Goal: Information Seeking & Learning: Learn about a topic

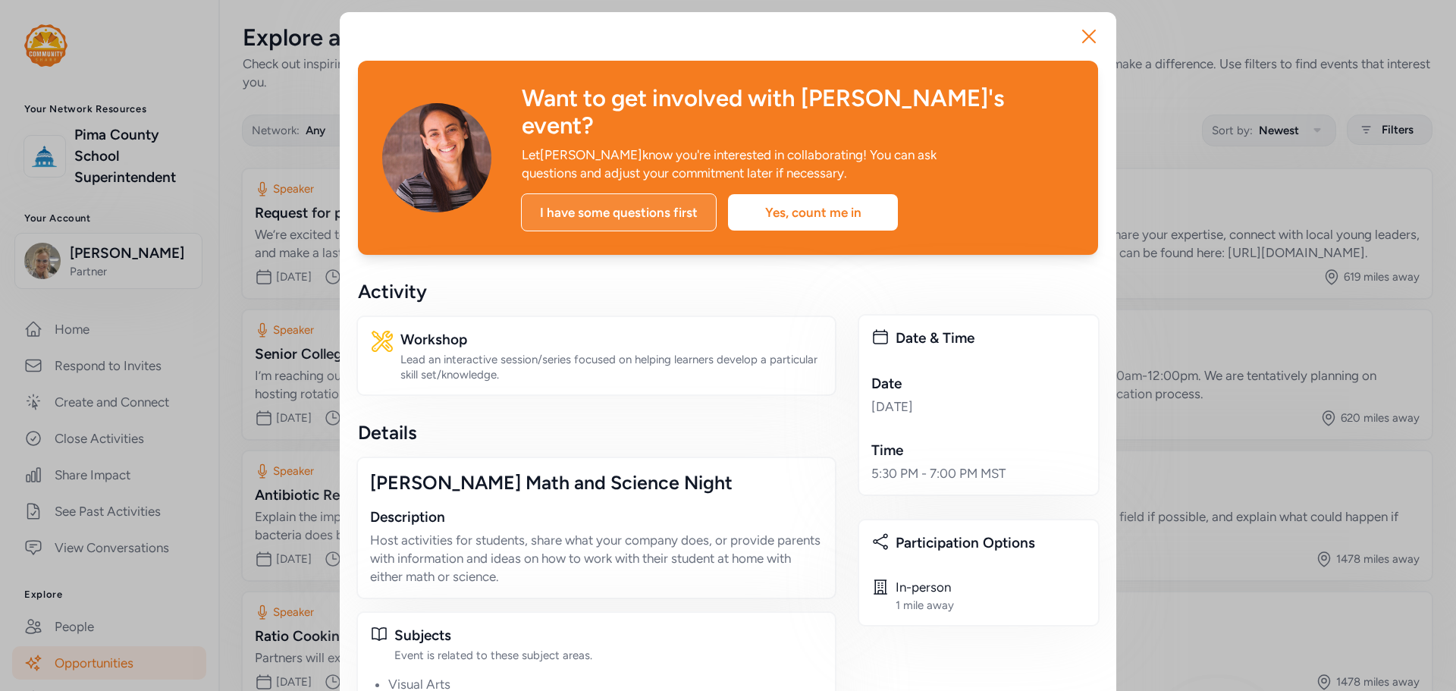
click at [640, 193] on div "I have some questions first" at bounding box center [619, 212] width 196 height 38
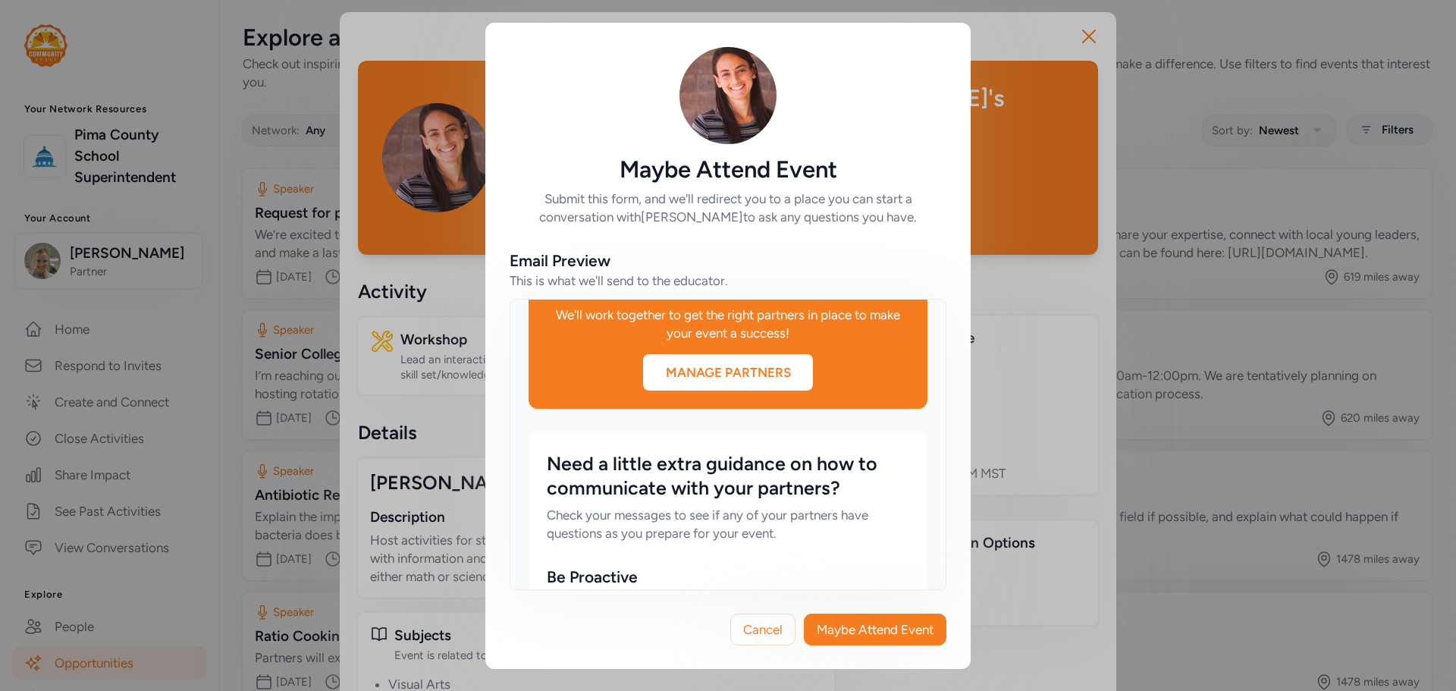
scroll to position [379, 0]
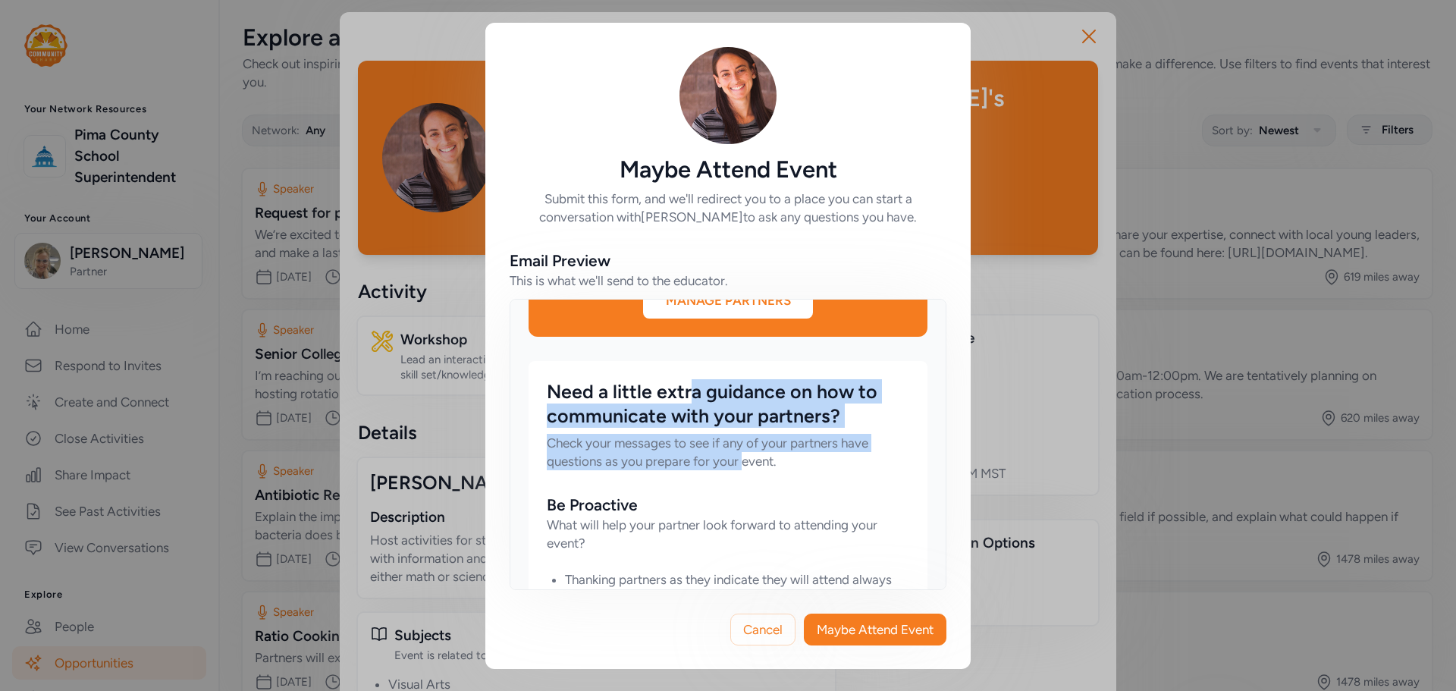
drag, startPoint x: 689, startPoint y: 403, endPoint x: 742, endPoint y: 453, distance: 73.5
click at [742, 453] on div "Need a little extra guidance on how to communicate with your partners? Check yo…" at bounding box center [728, 424] width 362 height 91
click at [742, 453] on div "Check your messages to see if any of your partners have questions as you prepar…" at bounding box center [728, 452] width 362 height 36
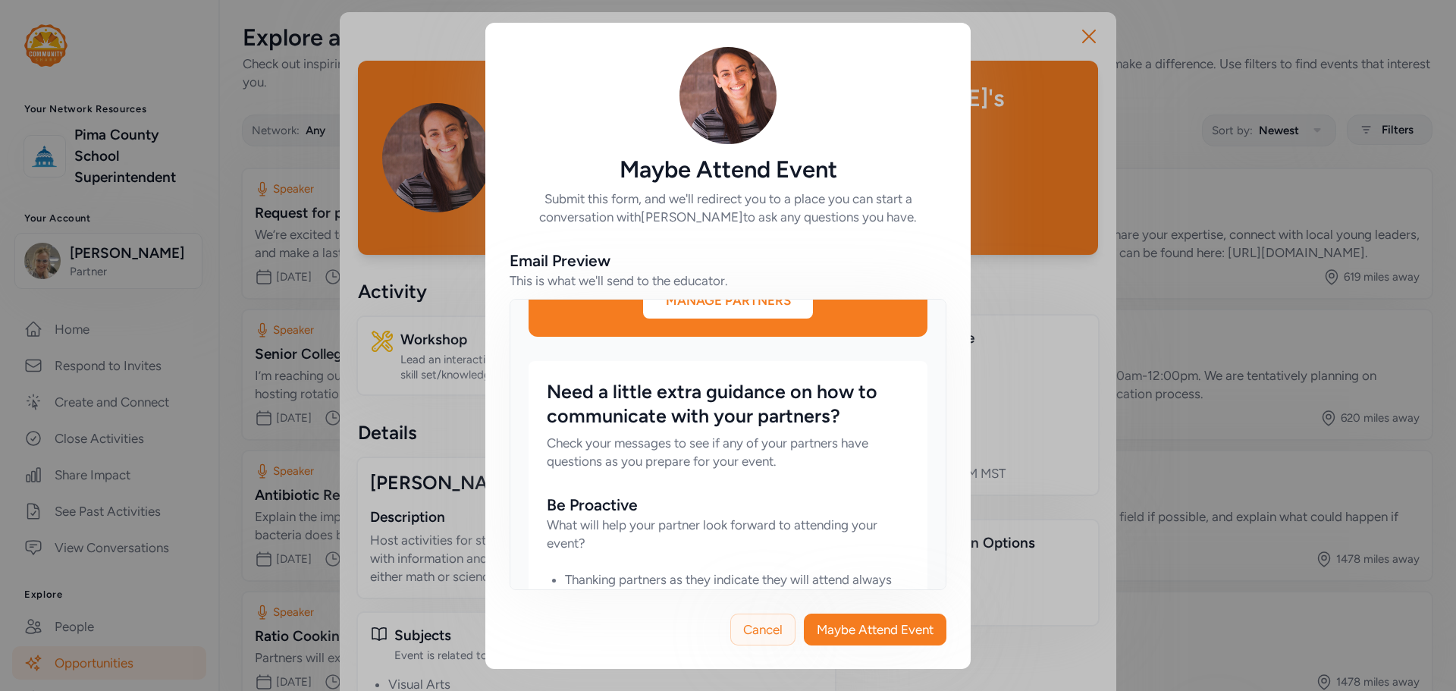
click at [739, 628] on button "Cancel" at bounding box center [762, 629] width 65 height 32
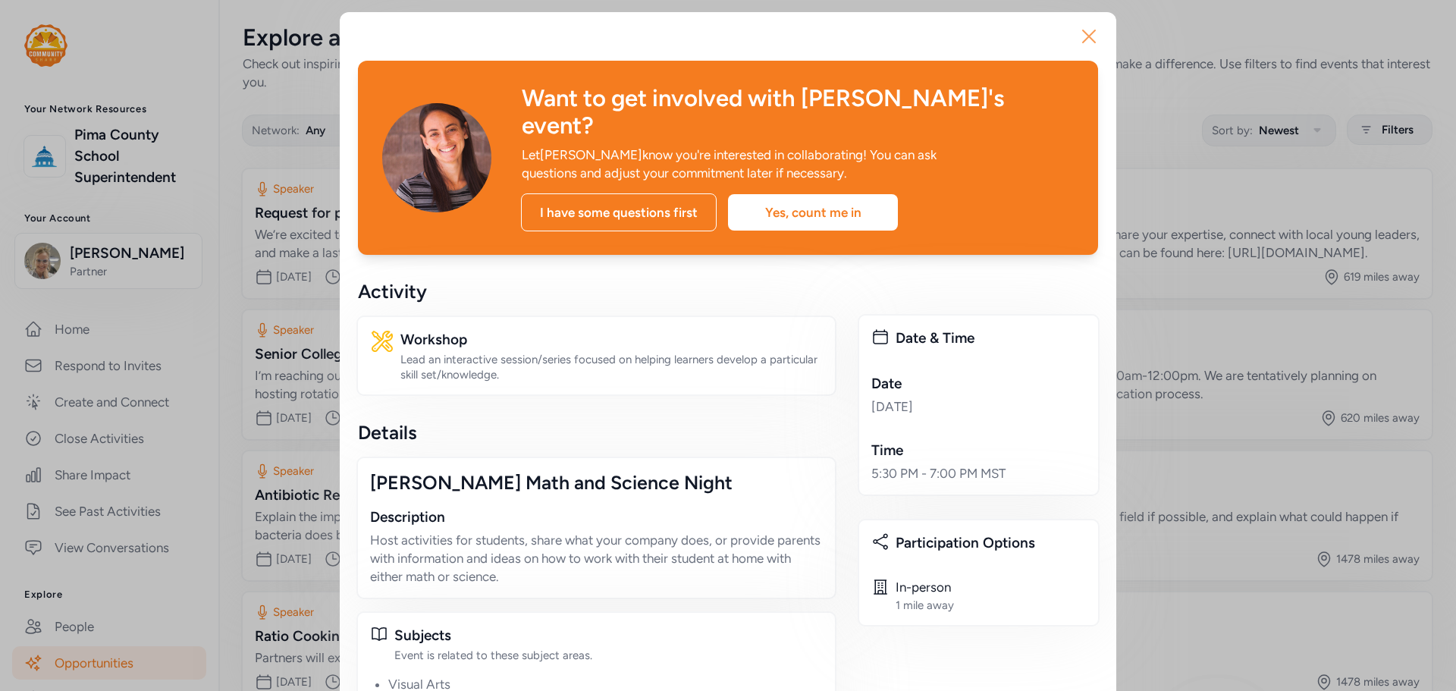
click at [1090, 25] on icon "button" at bounding box center [1089, 36] width 24 height 24
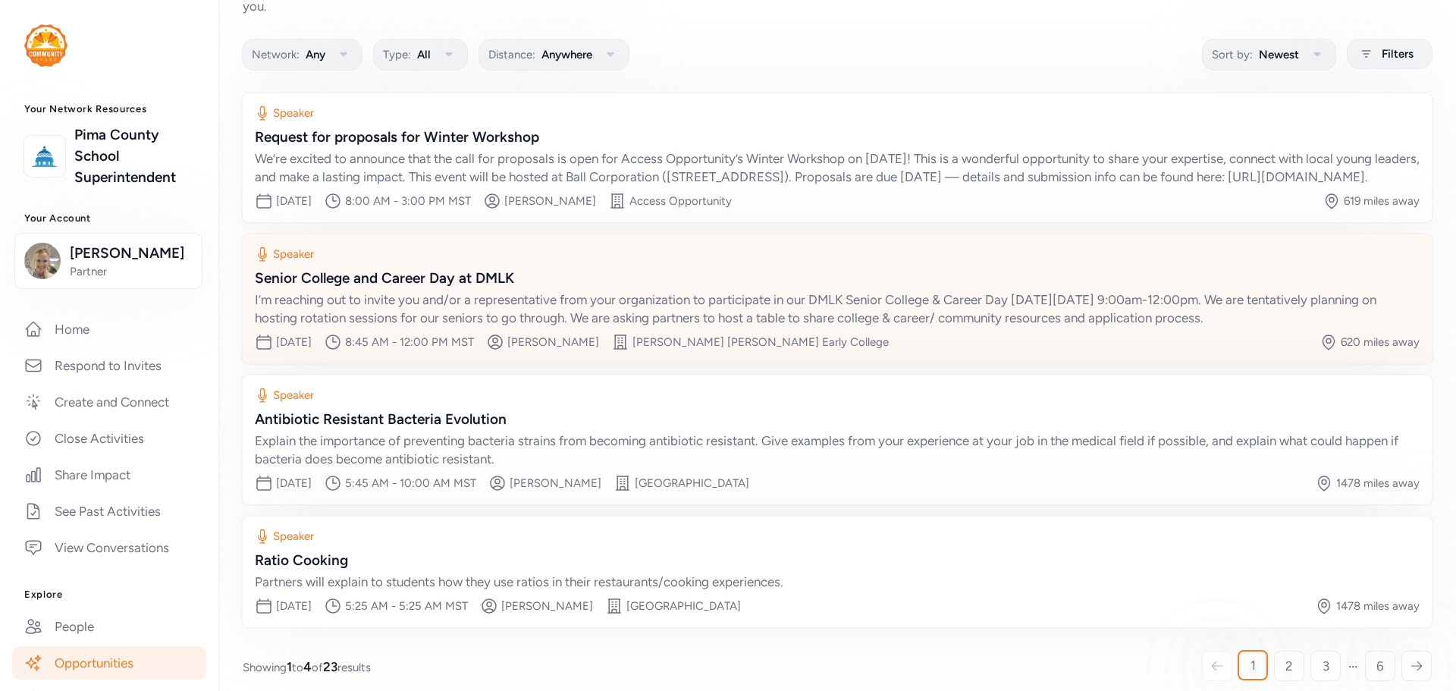
scroll to position [109, 0]
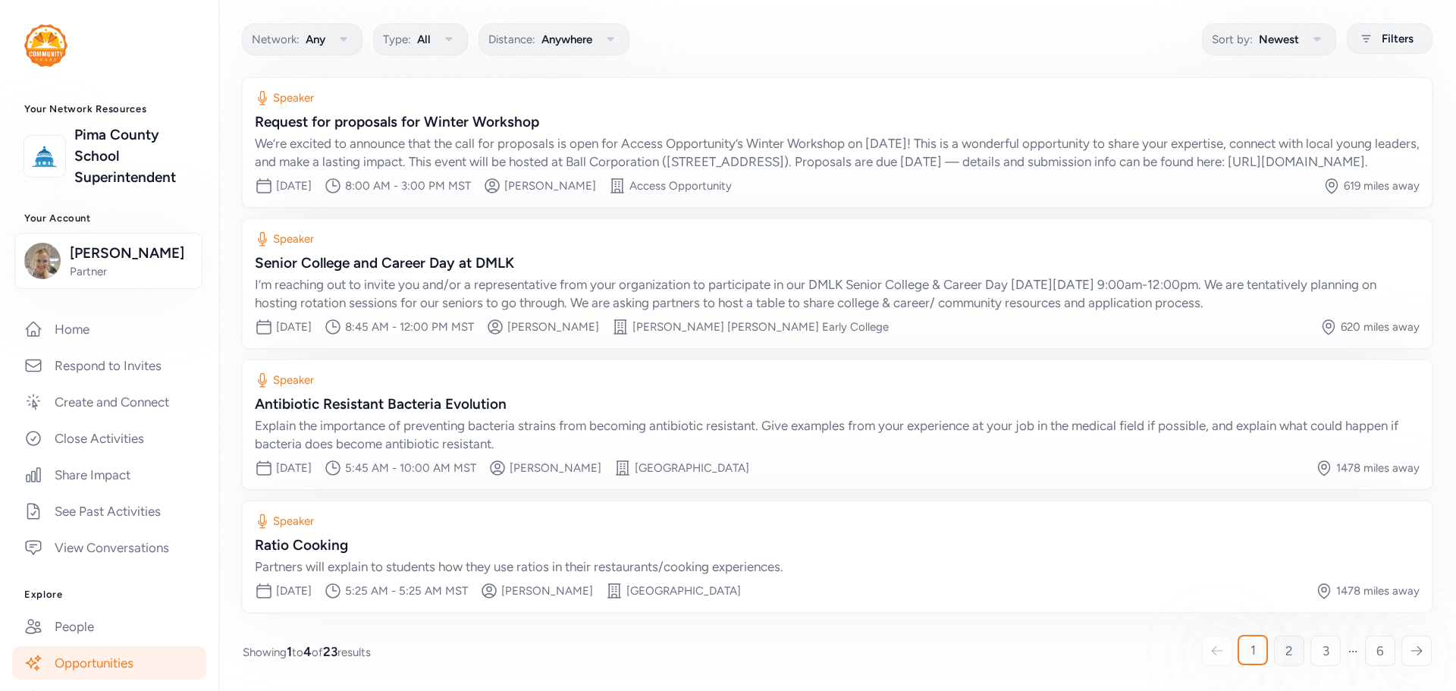
click at [1285, 651] on span "2" at bounding box center [1289, 651] width 8 height 18
